Goal: Register for event/course

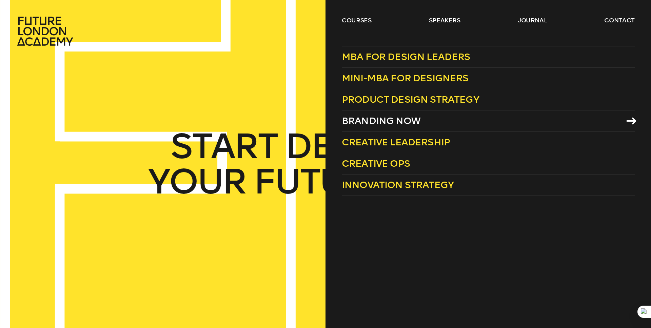
click at [371, 120] on span "Branding Now" at bounding box center [381, 120] width 79 height 11
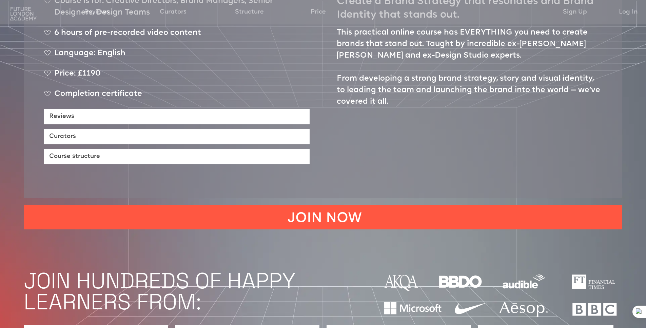
scroll to position [313, 0]
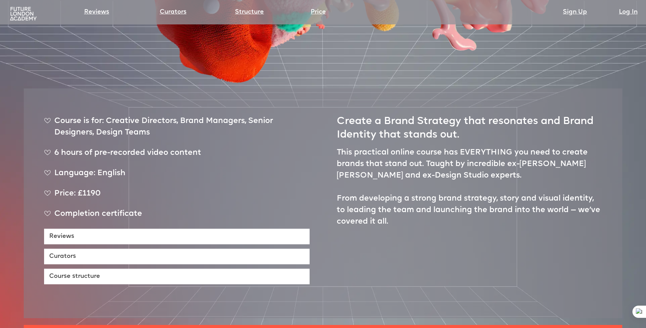
click at [77, 188] on div "Price: £1190" at bounding box center [177, 196] width 266 height 17
click at [83, 188] on div "Price: £1190" at bounding box center [177, 196] width 266 height 17
click at [82, 188] on div "Price: £1190" at bounding box center [177, 196] width 266 height 17
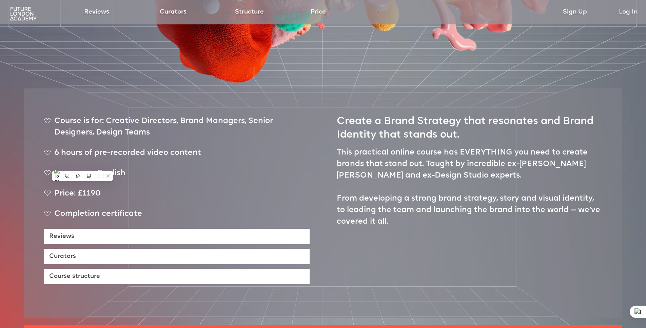
click at [304, 188] on div "Price: £1190" at bounding box center [177, 196] width 266 height 17
drag, startPoint x: 77, startPoint y: 167, endPoint x: 98, endPoint y: 169, distance: 21.5
click at [98, 188] on div "Price: £1190" at bounding box center [177, 196] width 266 height 17
click at [82, 188] on div "Price: £1190" at bounding box center [177, 196] width 266 height 17
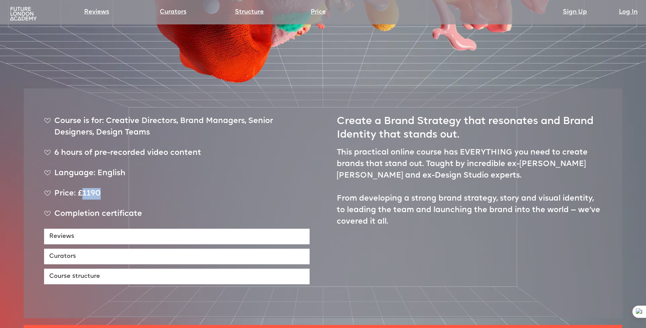
drag, startPoint x: 82, startPoint y: 167, endPoint x: 98, endPoint y: 166, distance: 16.3
click at [98, 188] on div "Price: £1190" at bounding box center [177, 196] width 266 height 17
click at [91, 188] on div "Price: £1190" at bounding box center [177, 196] width 266 height 17
drag, startPoint x: 82, startPoint y: 167, endPoint x: 102, endPoint y: 166, distance: 20.7
click at [103, 188] on div "Price: £1190" at bounding box center [177, 196] width 266 height 17
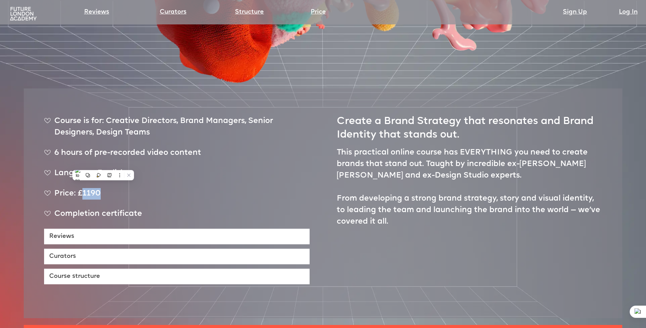
click at [99, 188] on div "Price: £1190" at bounding box center [177, 196] width 266 height 17
click at [98, 188] on div "Price: £1190" at bounding box center [177, 196] width 266 height 17
click at [88, 188] on div "Price: £1190" at bounding box center [177, 196] width 266 height 17
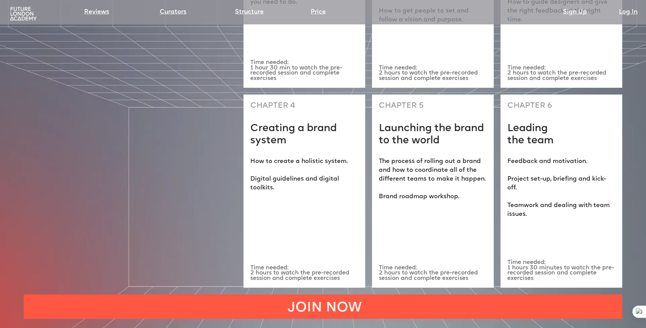
scroll to position [2255, 0]
